Goal: Task Accomplishment & Management: Manage account settings

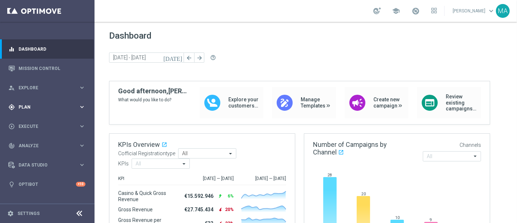
click at [26, 105] on span "Plan" at bounding box center [49, 107] width 60 height 4
click at [35, 122] on link "Target Groups" at bounding box center [47, 122] width 57 height 6
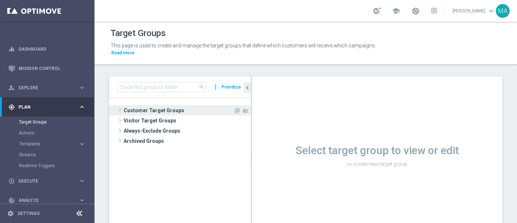
click at [148, 105] on span "Customer Target Groups" at bounding box center [179, 110] width 110 height 10
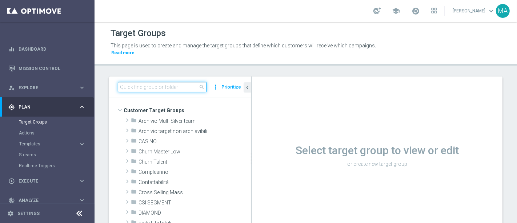
click at [139, 83] on input at bounding box center [162, 87] width 89 height 10
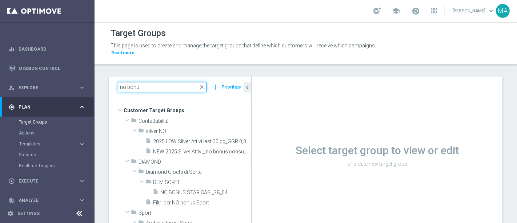
type input "no bonu"
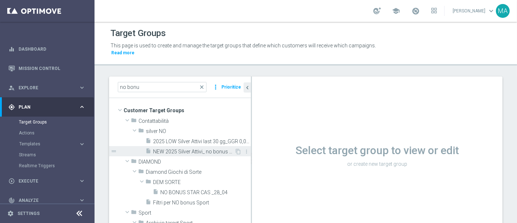
click at [185, 148] on span "NEW 2025 Silver Attivi_ no bonus consumed_senza saldo" at bounding box center [193, 151] width 81 height 6
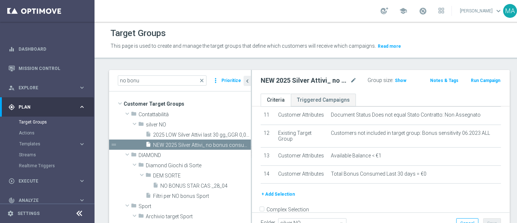
scroll to position [273, 0]
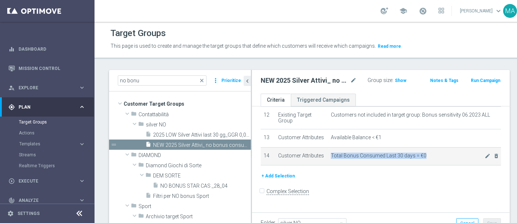
drag, startPoint x: 326, startPoint y: 158, endPoint x: 418, endPoint y: 164, distance: 92.9
click at [418, 164] on td "Total Bonus Consumed Last 30 days = €0 mode_edit delete_forever" at bounding box center [414, 156] width 173 height 18
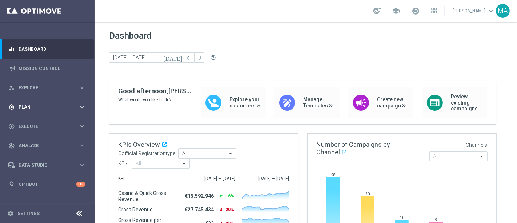
click at [32, 105] on span "Plan" at bounding box center [49, 107] width 60 height 4
click at [37, 119] on link "Target Groups" at bounding box center [47, 122] width 57 height 6
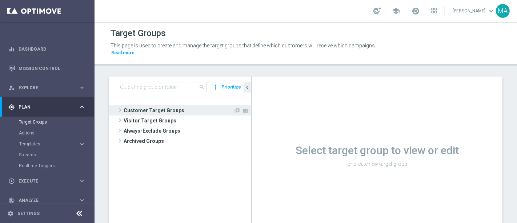
click at [127, 105] on span "Customer Target Groups" at bounding box center [179, 110] width 110 height 10
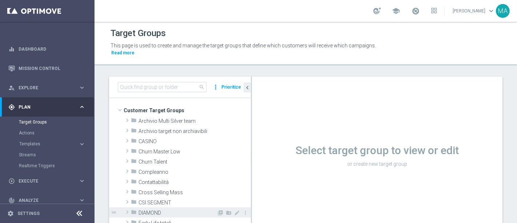
click at [128, 207] on span at bounding box center [127, 211] width 7 height 9
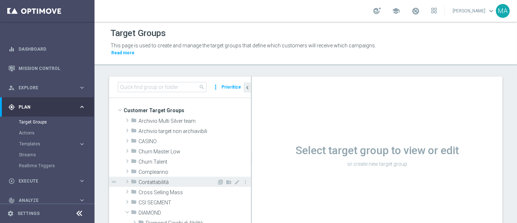
scroll to position [81, 0]
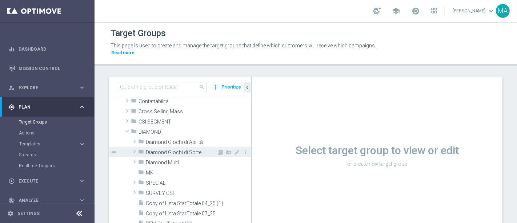
click at [165, 149] on div "folder Diamond Giochi di Sorte" at bounding box center [177, 152] width 79 height 10
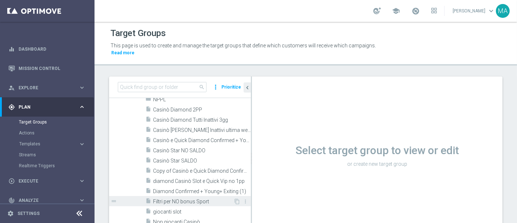
scroll to position [161, 0]
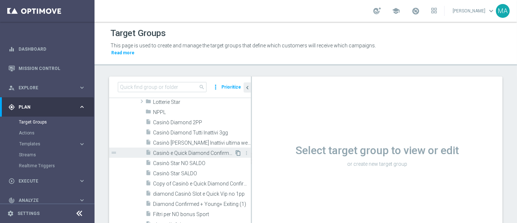
click at [235, 150] on icon "content_copy" at bounding box center [238, 153] width 6 height 6
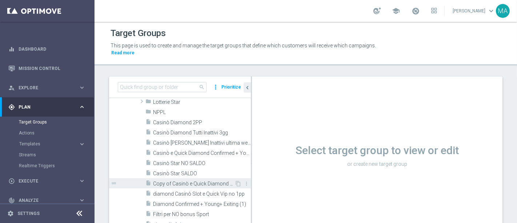
click at [175, 180] on span "Copy of Casinò e Quick Diamond Confirmed + Young+ Exiting" at bounding box center [193, 183] width 81 height 6
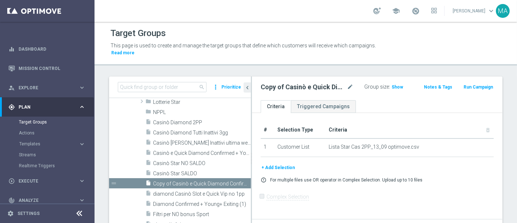
click at [77, 219] on div at bounding box center [79, 213] width 13 height 11
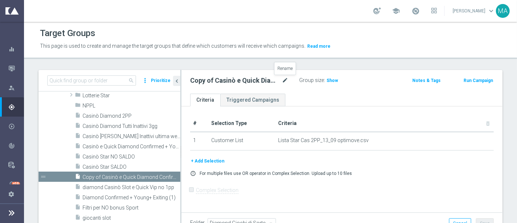
click at [282, 77] on icon "mode_edit" at bounding box center [285, 80] width 7 height 9
click at [213, 81] on input "Copy of Casinò e Quick Diamond Confirmed + Young+ Exiting" at bounding box center [239, 81] width 98 height 10
drag, startPoint x: 219, startPoint y: 80, endPoint x: 108, endPoint y: 71, distance: 111.6
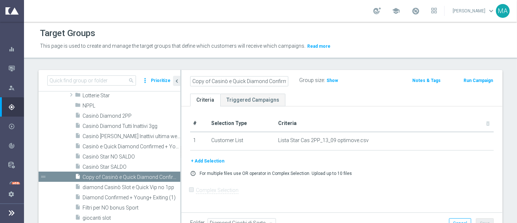
click at [108, 71] on as-split "search more_vert Prioritize Customer Target Groups library_add create_new_folder" at bounding box center [271, 152] width 464 height 164
click at [214, 79] on input "Copy of Casinò e Quick Diamond Confirmed + Young+ Exiting" at bounding box center [239, 81] width 98 height 10
drag, startPoint x: 209, startPoint y: 79, endPoint x: 161, endPoint y: 78, distance: 47.6
click at [161, 78] on as-split "search more_vert Prioritize Customer Target Groups library_add create_new_folder" at bounding box center [271, 152] width 464 height 164
drag, startPoint x: 227, startPoint y: 79, endPoint x: 415, endPoint y: 98, distance: 189.3
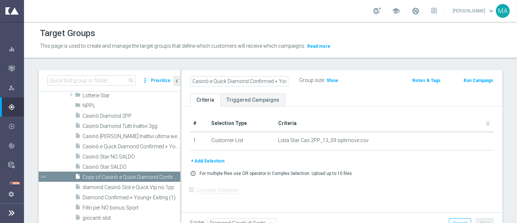
click at [415, 98] on div "Casinò e Quick Diamond Confirmed + Young+ Exiting Group size : Show Notes & Tag…" at bounding box center [341, 152] width 321 height 164
type input "Casinò e Quick + Multi NO BONUS"
click at [214, 160] on button "+ Add Selection" at bounding box center [207, 161] width 35 height 8
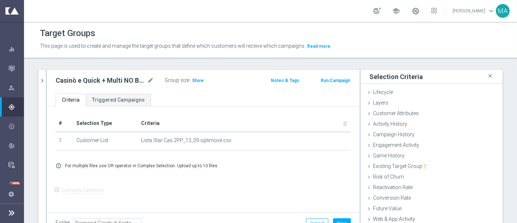
click at [8, 212] on icon at bounding box center [11, 212] width 9 height 9
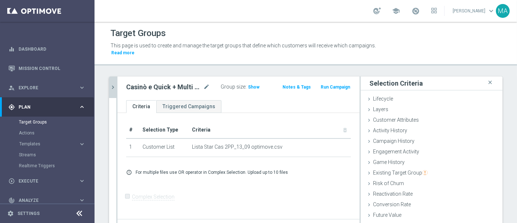
click at [114, 84] on icon "chevron_right" at bounding box center [112, 87] width 7 height 7
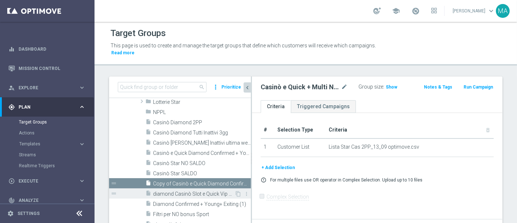
click at [193, 191] on span "diamond Casinò Slot e Quick Vip no 1pp" at bounding box center [193, 194] width 81 height 6
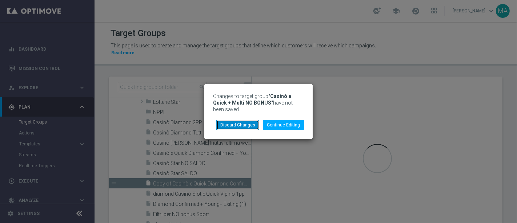
click at [243, 121] on button "Discard Changes" at bounding box center [237, 125] width 43 height 10
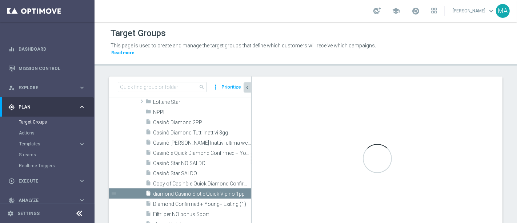
scroll to position [10, 0]
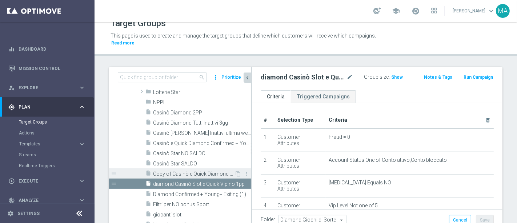
click at [193, 171] on span "Copy of Casinò e Quick Diamond Confirmed + Young+ Exiting" at bounding box center [193, 174] width 81 height 6
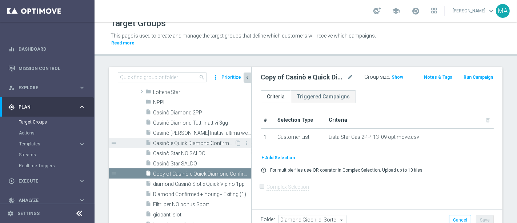
click at [189, 139] on div "insert_drive_file Casinò e Quick Diamond Confirmed + Young+ Exiting" at bounding box center [189, 142] width 89 height 10
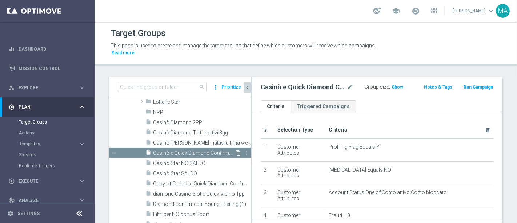
click at [235, 150] on icon "content_copy" at bounding box center [238, 153] width 6 height 6
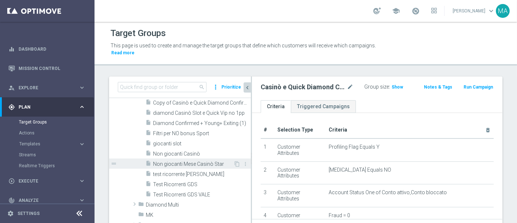
scroll to position [121, 0]
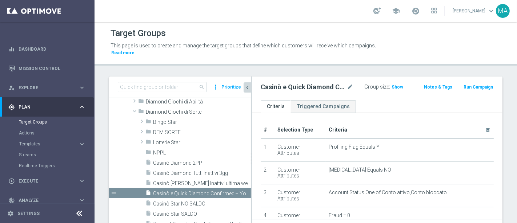
click at [25, 129] on div "Actions" at bounding box center [56, 132] width 75 height 11
click at [25, 130] on link "Actions" at bounding box center [47, 133] width 57 height 6
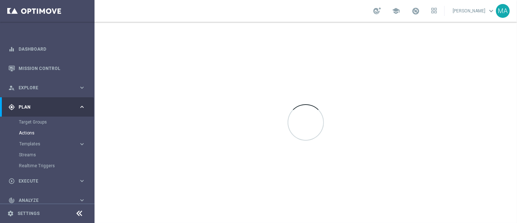
click at [28, 125] on div "Target Groups" at bounding box center [56, 121] width 75 height 11
click at [29, 122] on link "Target Groups" at bounding box center [47, 122] width 57 height 6
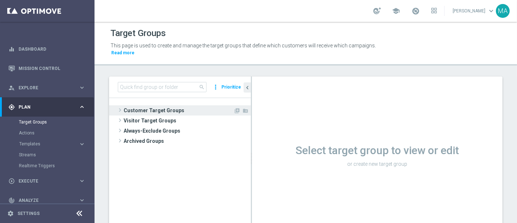
click at [120, 105] on span at bounding box center [119, 109] width 7 height 9
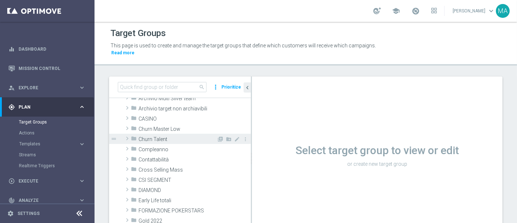
scroll to position [40, 0]
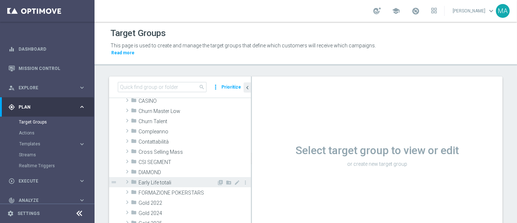
click at [134, 177] on div "folder Early Life totali" at bounding box center [174, 182] width 86 height 10
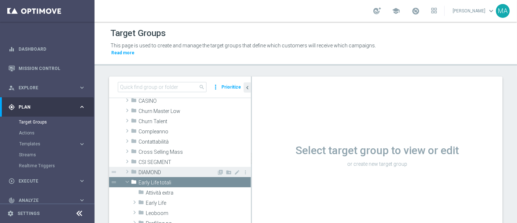
click at [136, 168] on icon "folder" at bounding box center [134, 172] width 6 height 8
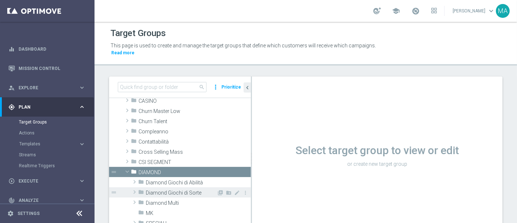
click at [169, 189] on span "Diamond Giochi di Sorte" at bounding box center [181, 192] width 71 height 6
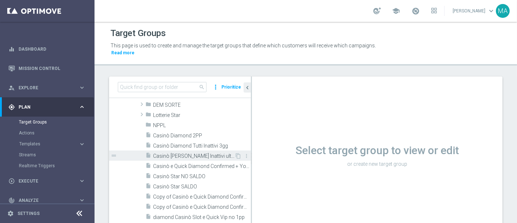
scroll to position [161, 0]
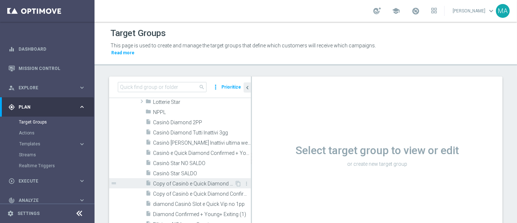
click at [192, 180] on span "Copy of Casinò e Quick Diamond Confirmed + Young+ Exiting" at bounding box center [193, 183] width 81 height 6
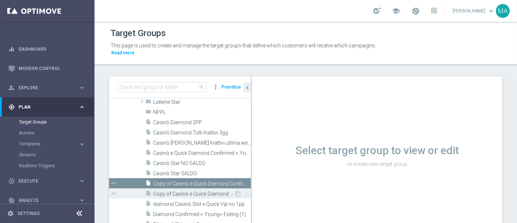
click at [175, 190] on div "insert_drive_file Copy of Casinò e Quick Diamond Confirmed + Young+ Exiting (1)" at bounding box center [189, 193] width 89 height 10
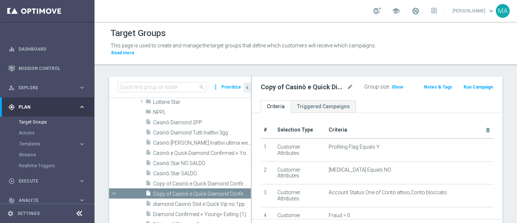
click at [73, 216] on div at bounding box center [79, 213] width 13 height 11
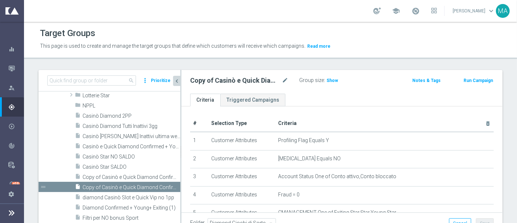
click at [176, 79] on icon "chevron_left" at bounding box center [176, 80] width 7 height 7
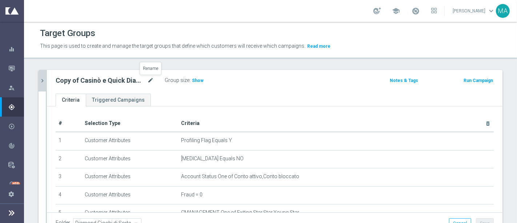
click at [148, 80] on icon "mode_edit" at bounding box center [150, 80] width 7 height 9
click at [141, 79] on input "Copy of Casinò e Quick Diamond Confirmed + Young+ Exiting (1)" at bounding box center [105, 81] width 98 height 10
drag, startPoint x: 152, startPoint y: 80, endPoint x: 111, endPoint y: 77, distance: 41.6
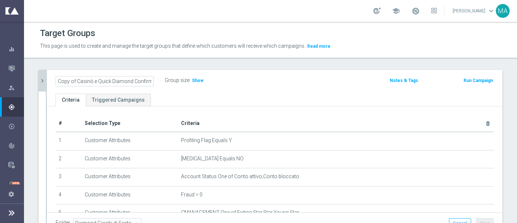
click at [111, 77] on input "Copy of Casinò e Quick Diamond Confirmed + Young+ Exiting (1)" at bounding box center [105, 81] width 98 height 10
drag, startPoint x: 75, startPoint y: 81, endPoint x: 0, endPoint y: 85, distance: 75.0
click at [0, 85] on main "equalizer Dashboard Mission Control" at bounding box center [258, 111] width 517 height 223
click at [133, 84] on input "Casinò e Quick + Multi" at bounding box center [105, 81] width 98 height 10
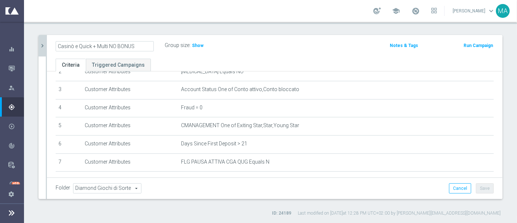
scroll to position [105, 0]
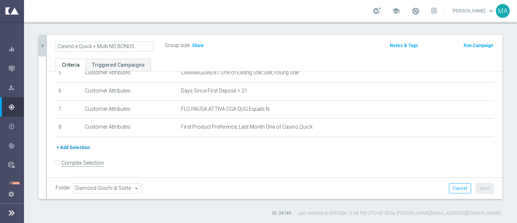
type input "Casinò e Quick + Multi NO BONUS"
click at [69, 149] on button "+ Add Selection" at bounding box center [73, 147] width 35 height 8
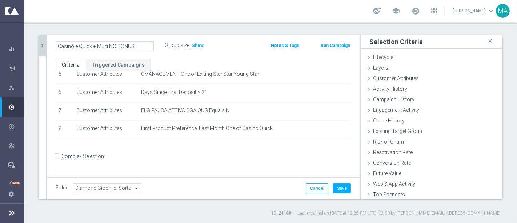
scroll to position [97, 0]
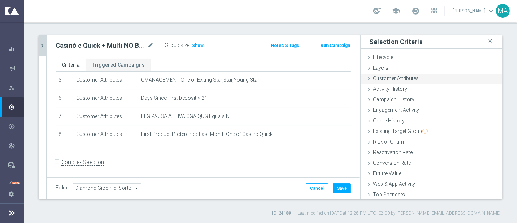
click at [404, 79] on span "Customer Attributes" at bounding box center [396, 78] width 46 height 6
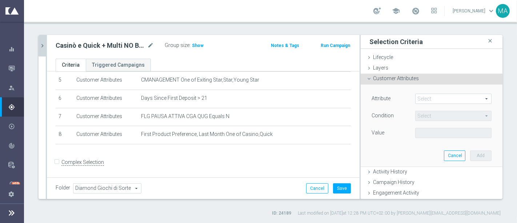
click at [436, 101] on span at bounding box center [454, 98] width 76 height 9
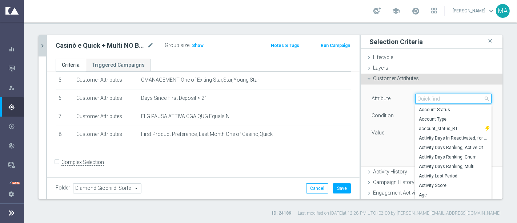
click at [436, 101] on input "search" at bounding box center [453, 98] width 76 height 10
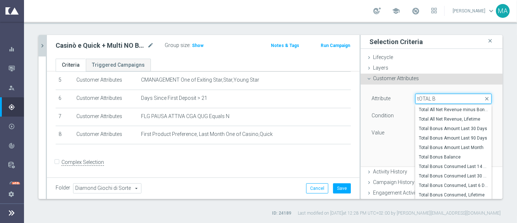
type input "tOTAL BO"
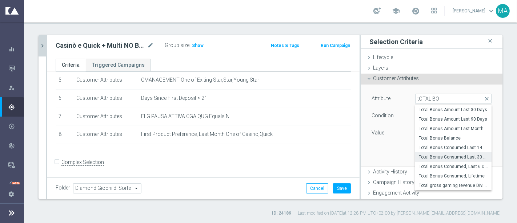
click at [441, 158] on span "Total Bonus Consumed Last 30 days" at bounding box center [453, 157] width 69 height 6
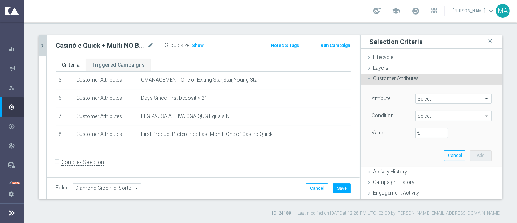
type input "Total Bonus Consumed Last 30 days"
type input "="
click at [422, 128] on input "€" at bounding box center [431, 133] width 33 height 10
type input "0"
click at [470, 152] on button "Add" at bounding box center [480, 155] width 21 height 10
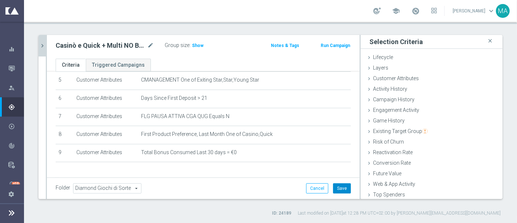
click at [341, 186] on button "Save" at bounding box center [342, 188] width 18 height 10
click at [197, 44] on span "Show" at bounding box center [198, 45] width 12 height 5
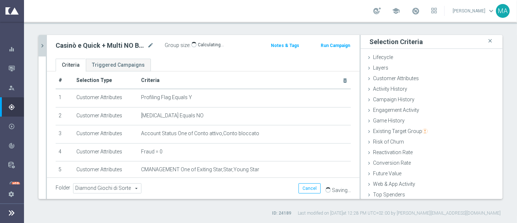
scroll to position [0, 0]
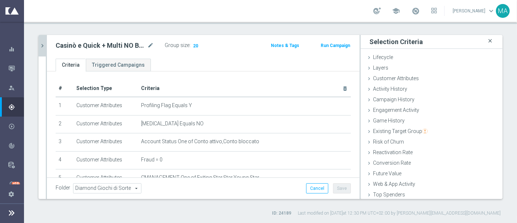
click at [486, 39] on icon "close" at bounding box center [489, 41] width 7 height 10
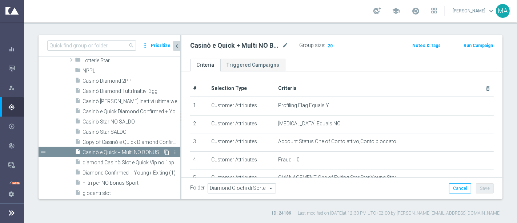
click at [164, 152] on icon "content_copy" at bounding box center [167, 152] width 6 height 6
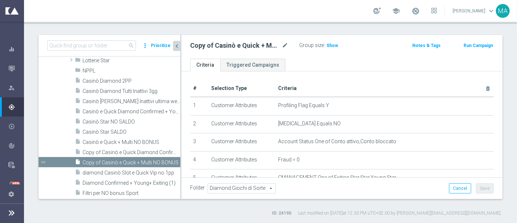
scroll to position [165, 0]
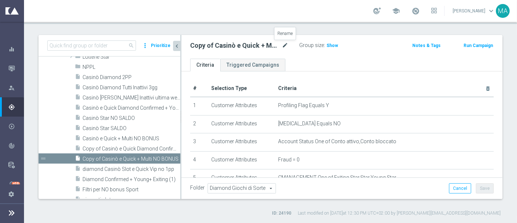
click at [284, 46] on icon "mode_edit" at bounding box center [285, 45] width 7 height 9
click at [267, 49] on input "Copy of Casinò e Quick + Multi NO BONUS" at bounding box center [239, 46] width 98 height 10
click at [265, 47] on input "Copy of Casinò e Quick + Multi NO BONUS" at bounding box center [239, 46] width 98 height 10
drag, startPoint x: 243, startPoint y: 43, endPoint x: 57, endPoint y: 46, distance: 186.2
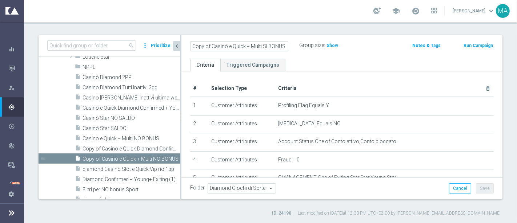
click at [53, 46] on as-split "search more_vert Prioritize Customer Target Groups library_add create_new_folder" at bounding box center [271, 117] width 464 height 164
click at [207, 45] on input "Copy of Casinò e Quick + Multi SI BONUS" at bounding box center [239, 46] width 98 height 10
drag, startPoint x: 211, startPoint y: 45, endPoint x: 109, endPoint y: 47, distance: 101.8
click at [109, 47] on as-split "search more_vert Prioritize Customer Target Groups library_add create_new_folder" at bounding box center [271, 117] width 464 height 164
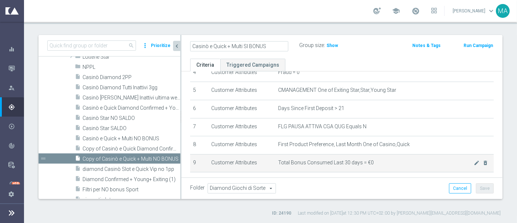
scroll to position [123, 0]
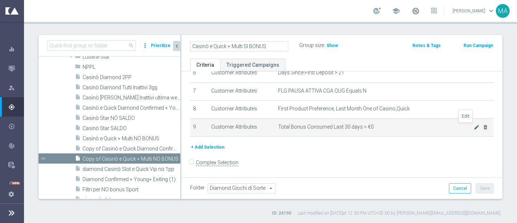
type input "Casinò e Quick + Multi SI BONUS"
click at [474, 124] on icon "mode_edit" at bounding box center [477, 127] width 6 height 6
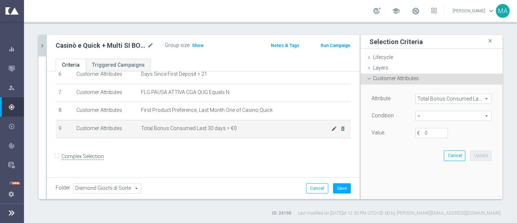
scroll to position [115, 0]
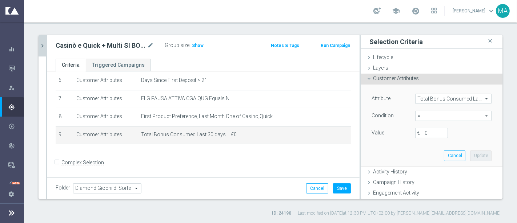
click at [471, 118] on span "=" at bounding box center [454, 115] width 76 height 9
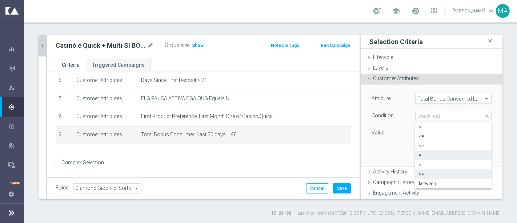
click at [430, 175] on span ">=" at bounding box center [453, 174] width 69 height 6
type input ">="
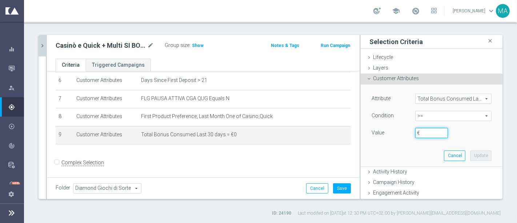
click at [422, 133] on input "€" at bounding box center [431, 133] width 33 height 10
type input "0"
click at [476, 155] on button "Update" at bounding box center [480, 155] width 21 height 10
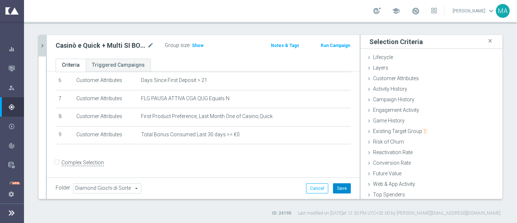
click at [336, 186] on button "Save" at bounding box center [342, 188] width 18 height 10
click at [198, 47] on span "Show" at bounding box center [198, 45] width 12 height 5
click at [486, 41] on icon "close" at bounding box center [489, 41] width 7 height 10
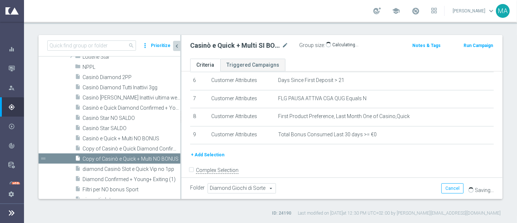
scroll to position [123, 0]
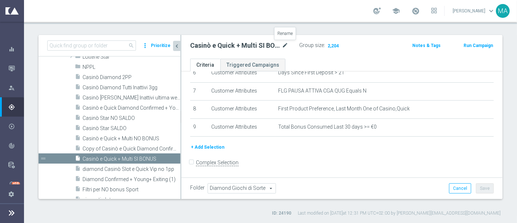
click at [282, 44] on icon "mode_edit" at bounding box center [285, 45] width 7 height 9
click at [124, 145] on span "Copy of Casinò e Quick Diamond Confirmed + Young+ Exiting" at bounding box center [123, 148] width 81 height 6
